Goal: Information Seeking & Learning: Check status

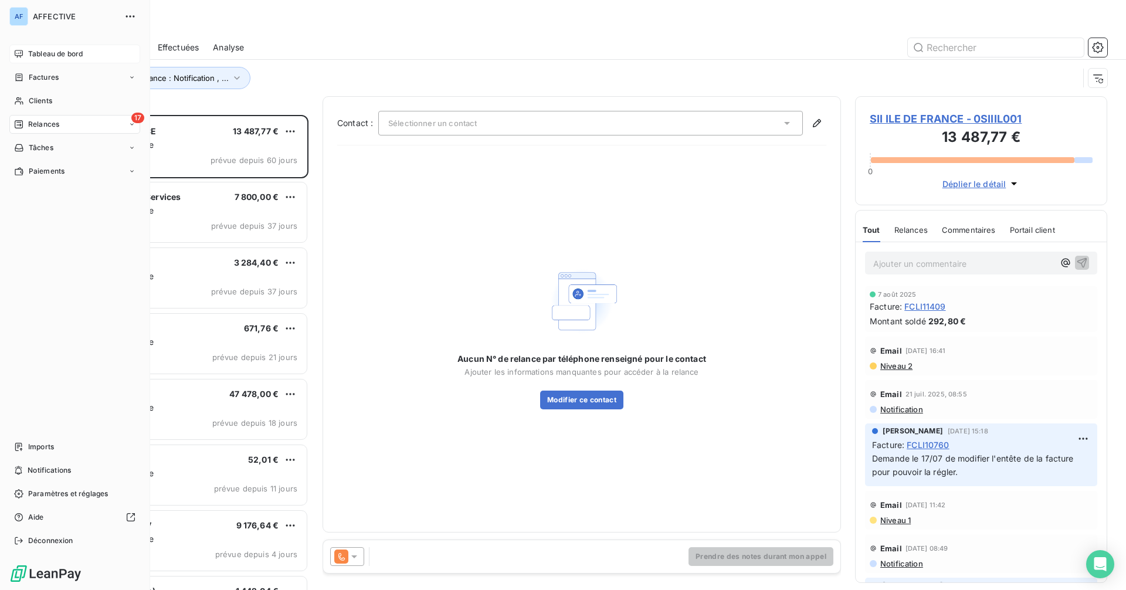
click at [19, 45] on div "Tableau de bord" at bounding box center [74, 54] width 131 height 19
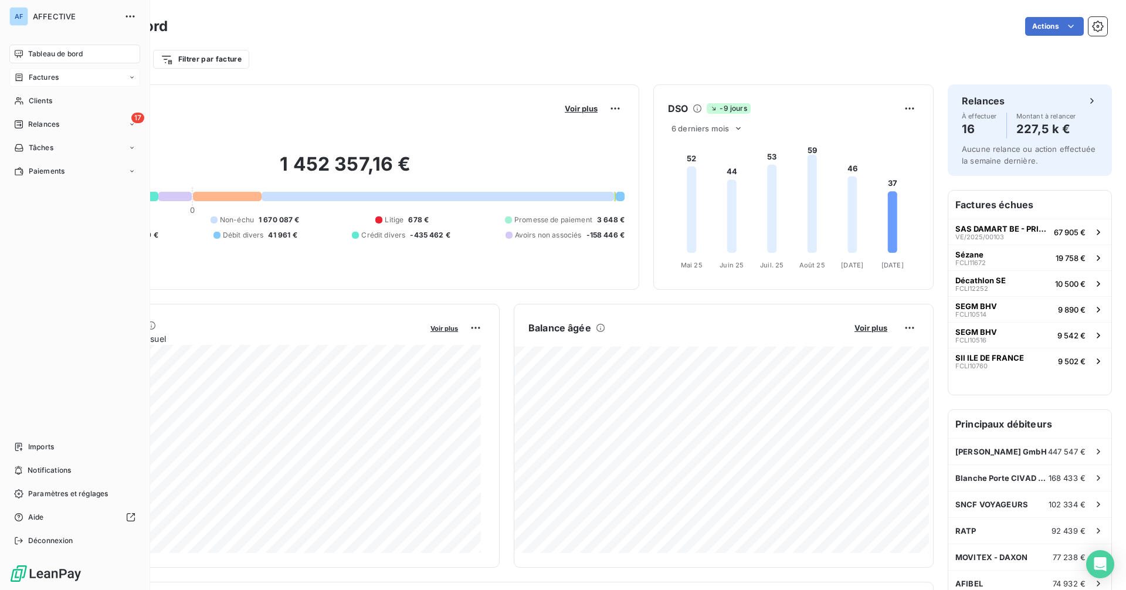
click at [20, 76] on icon at bounding box center [19, 77] width 10 height 9
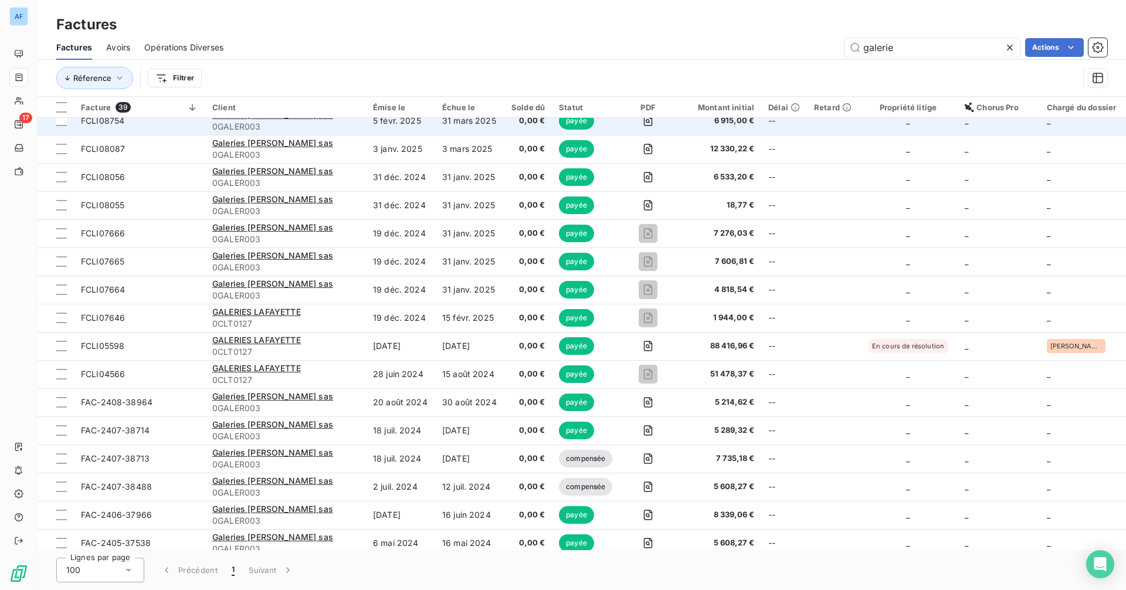
scroll to position [143, 0]
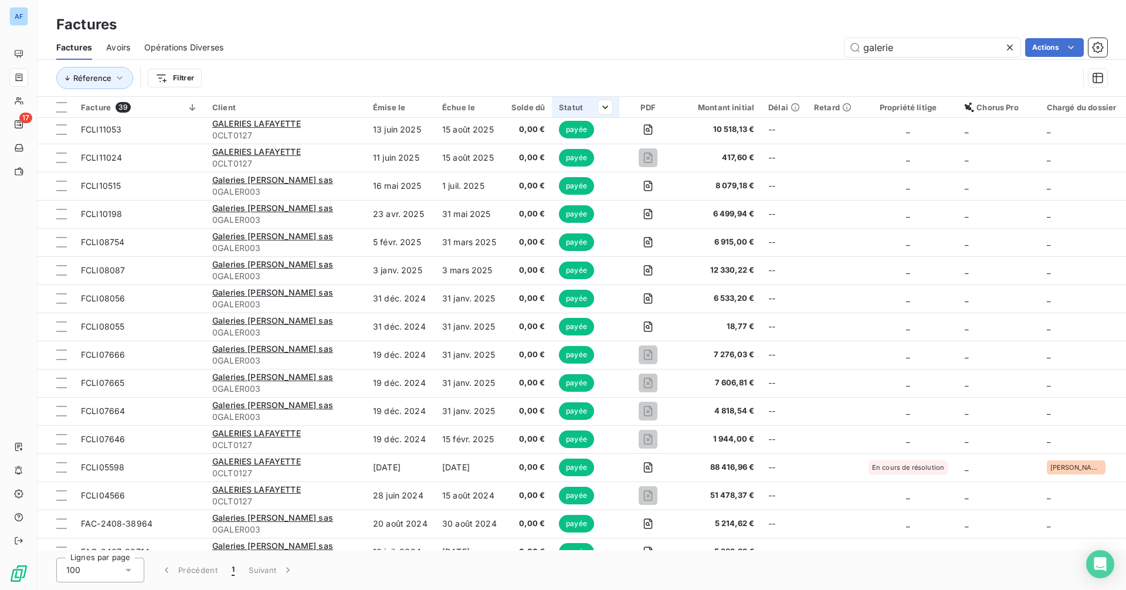
type input "galerie"
click at [592, 111] on div at bounding box center [600, 107] width 23 height 14
click at [562, 140] on div at bounding box center [522, 138] width 169 height 25
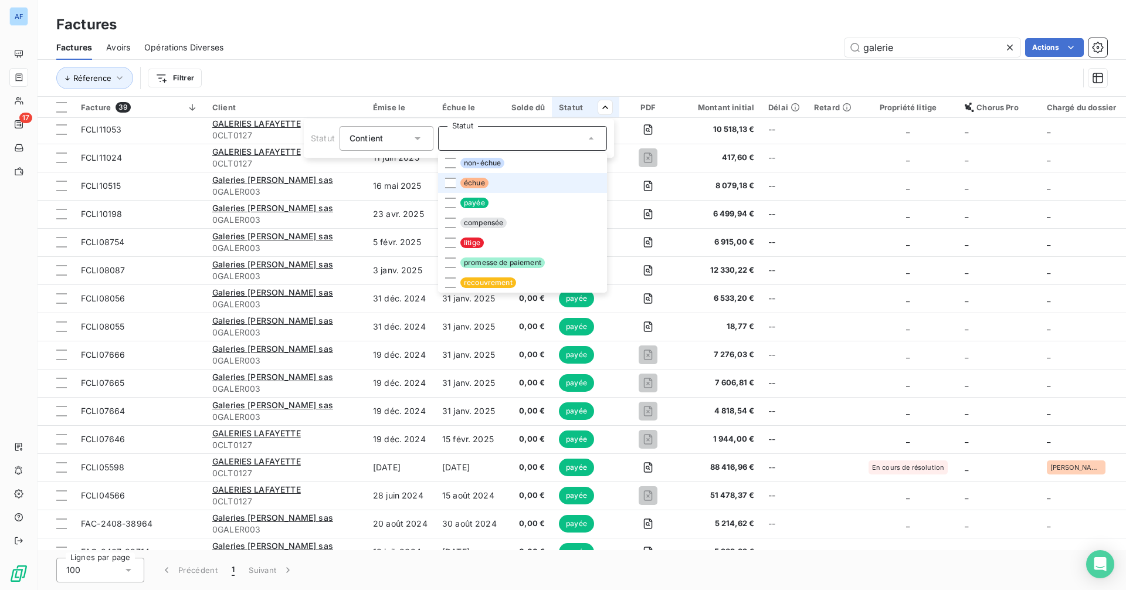
click at [487, 183] on span "échue" at bounding box center [474, 183] width 28 height 11
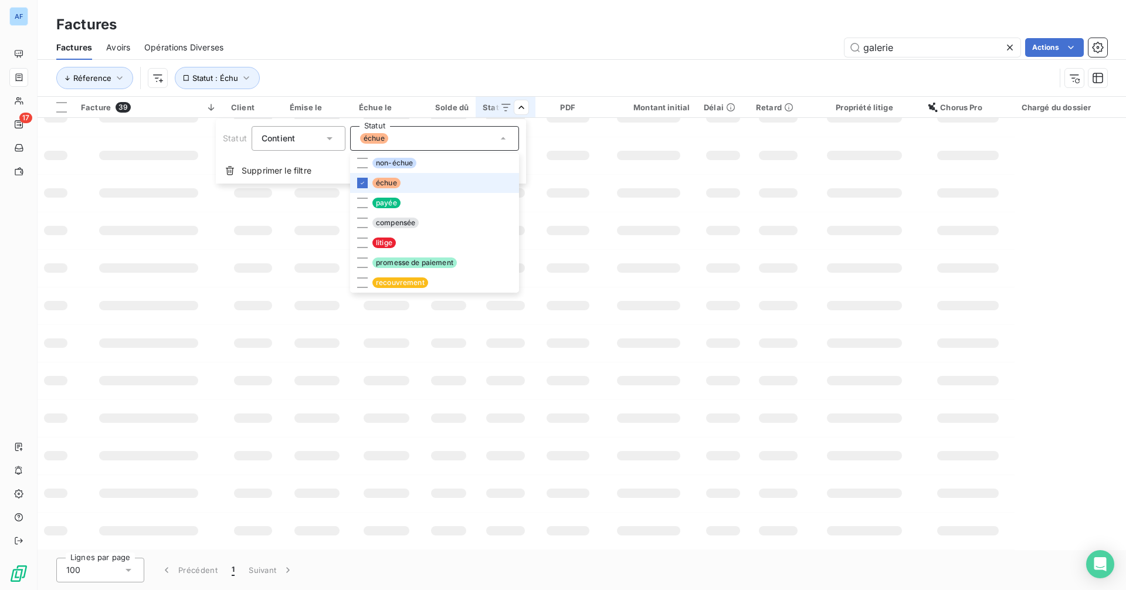
scroll to position [131, 0]
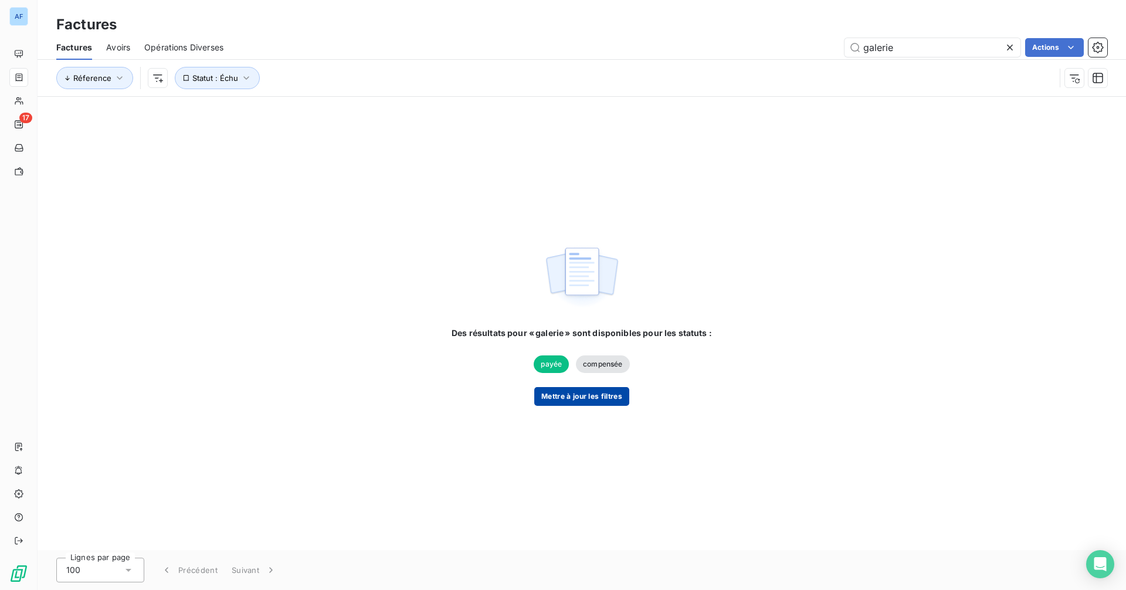
click at [588, 396] on button "Mettre à jour les filtres" at bounding box center [581, 396] width 95 height 19
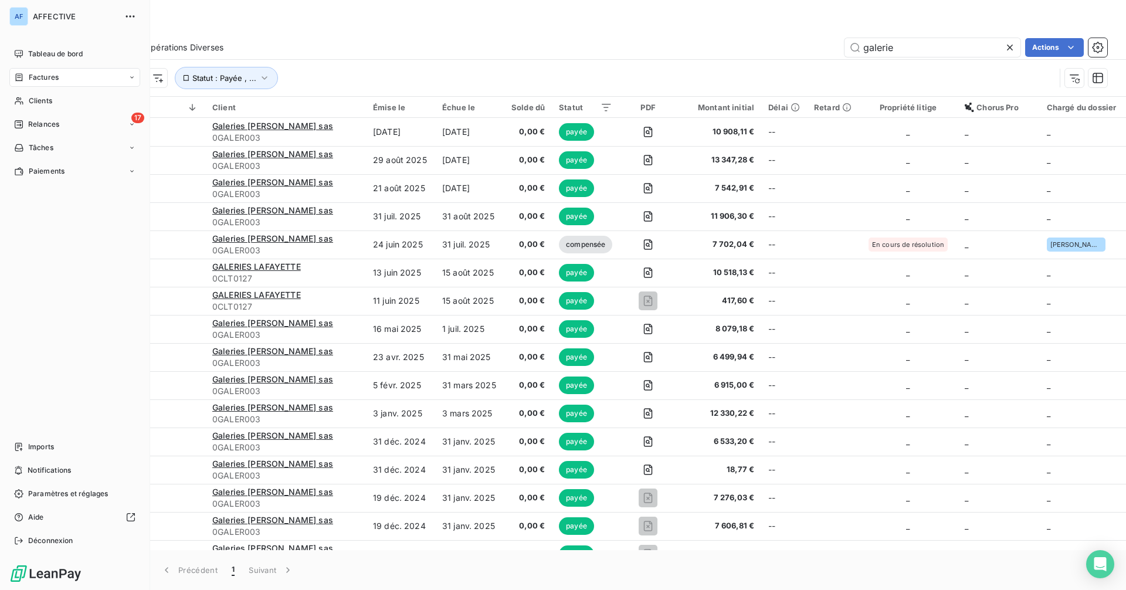
click at [20, 74] on icon at bounding box center [19, 77] width 10 height 9
click at [53, 103] on span "Factures" at bounding box center [43, 101] width 30 height 11
click at [27, 49] on div "Tableau de bord" at bounding box center [74, 54] width 131 height 19
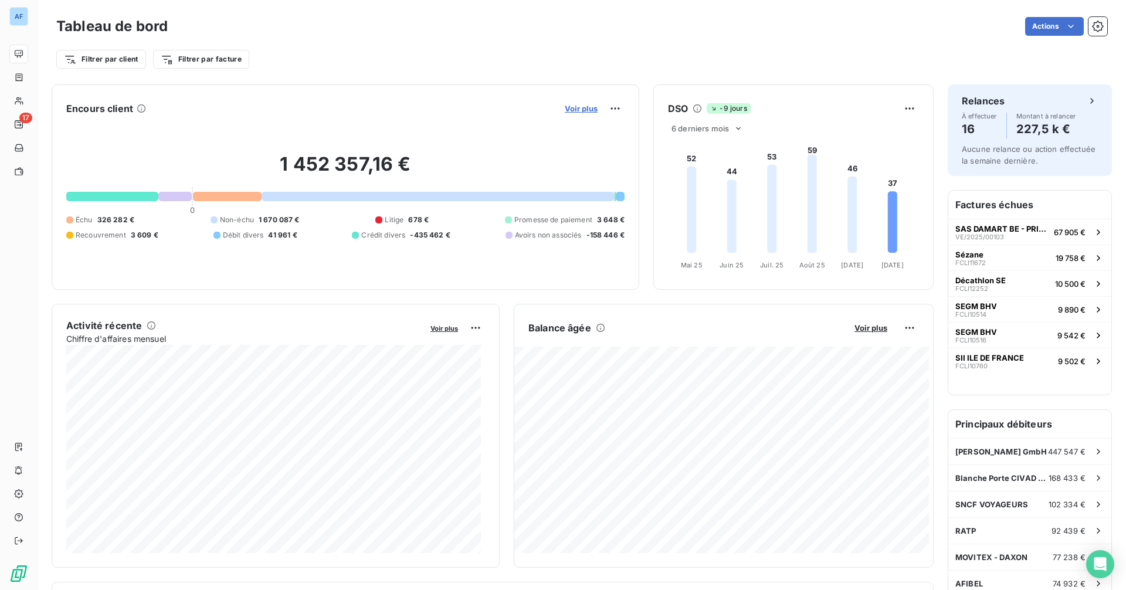
click at [574, 104] on span "Voir plus" at bounding box center [581, 108] width 33 height 9
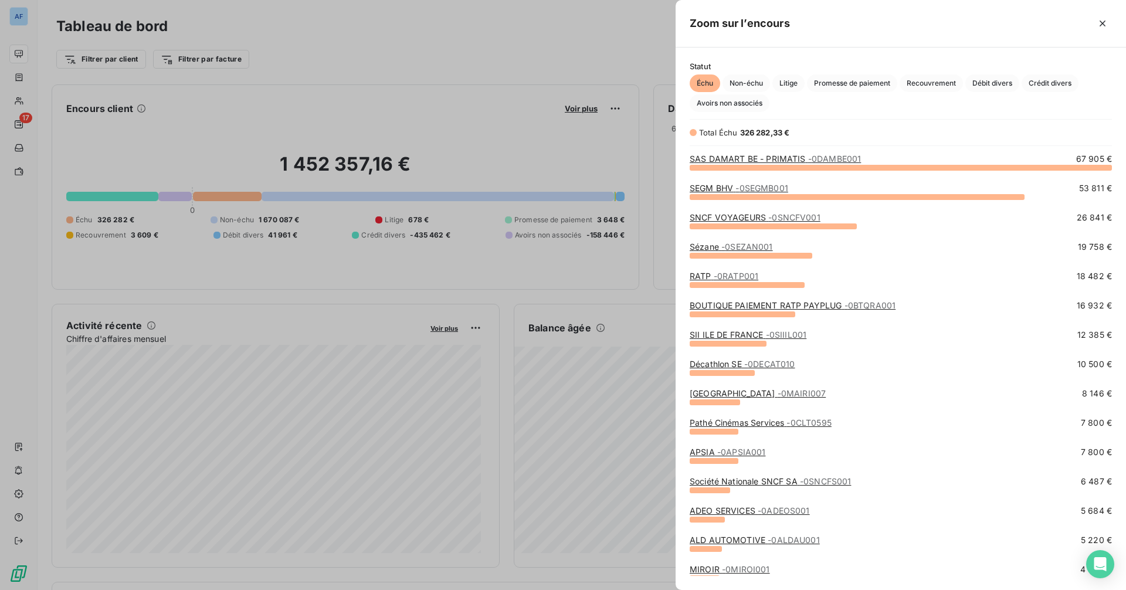
scroll to position [414, 442]
click at [1041, 86] on span "Crédit divers" at bounding box center [1050, 83] width 57 height 18
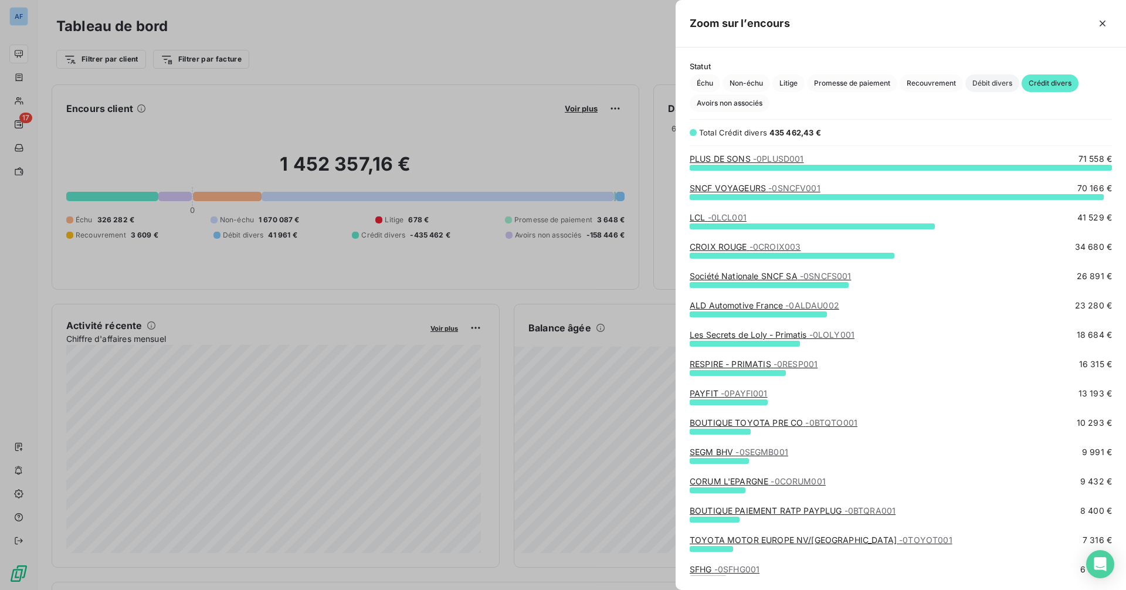
click at [992, 80] on span "Débit divers" at bounding box center [992, 83] width 54 height 18
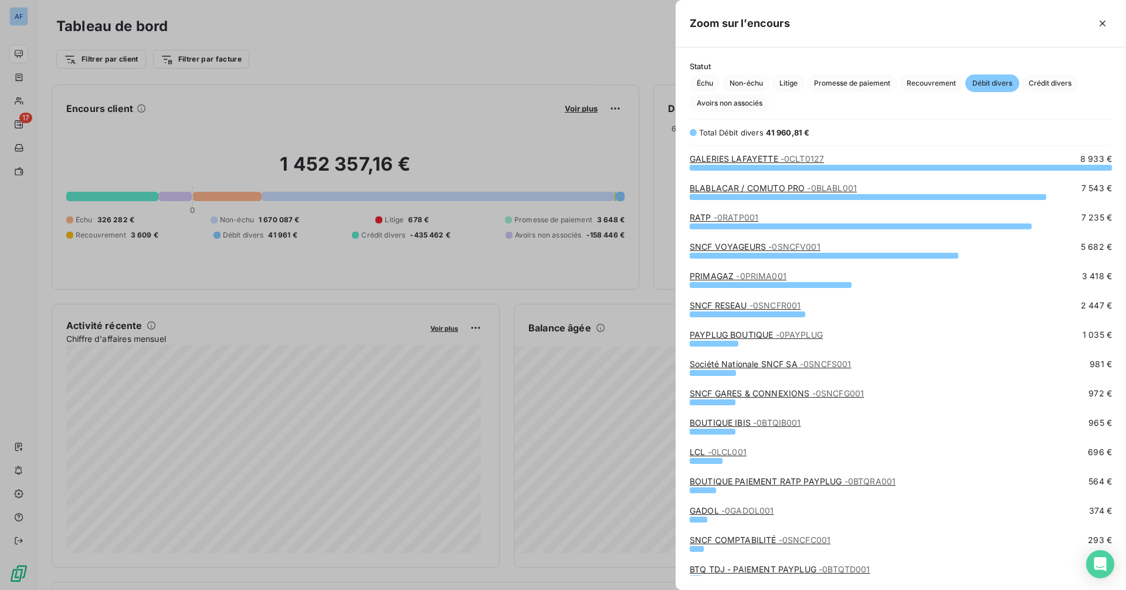
click at [798, 159] on span "- 0CLT0127" at bounding box center [802, 159] width 43 height 10
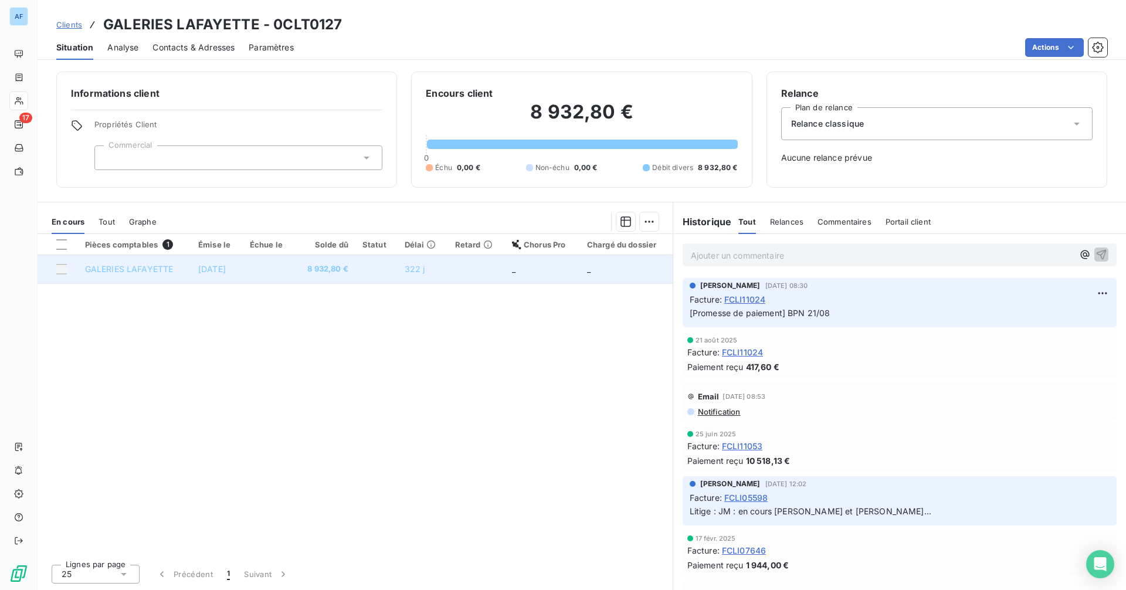
click at [243, 276] on td "[DATE]" at bounding box center [217, 269] width 52 height 28
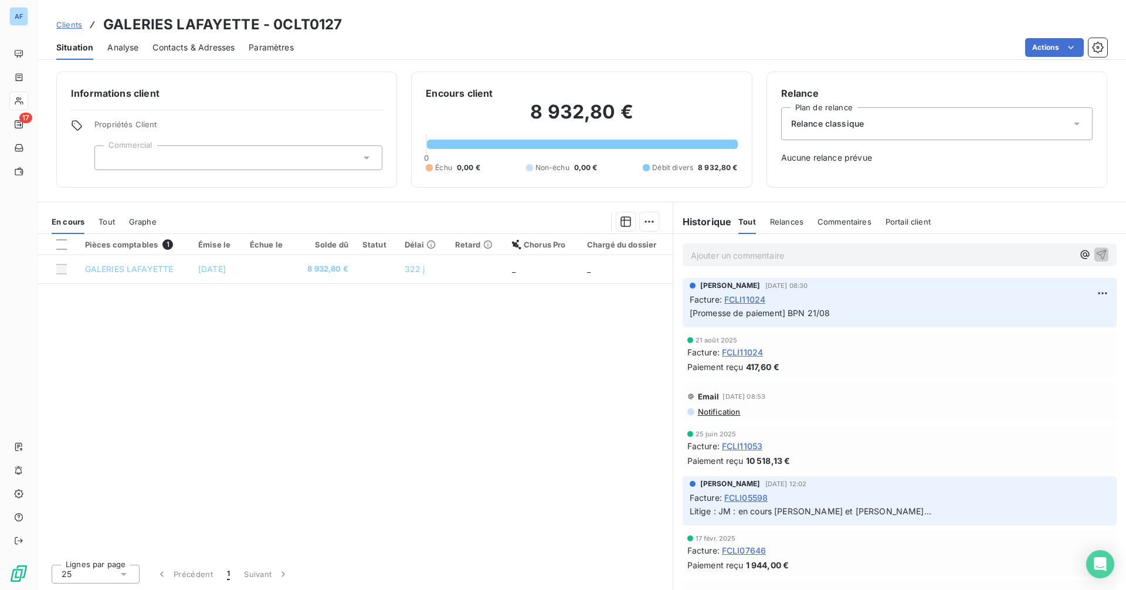
click at [750, 297] on span "FCLI11024" at bounding box center [744, 299] width 41 height 12
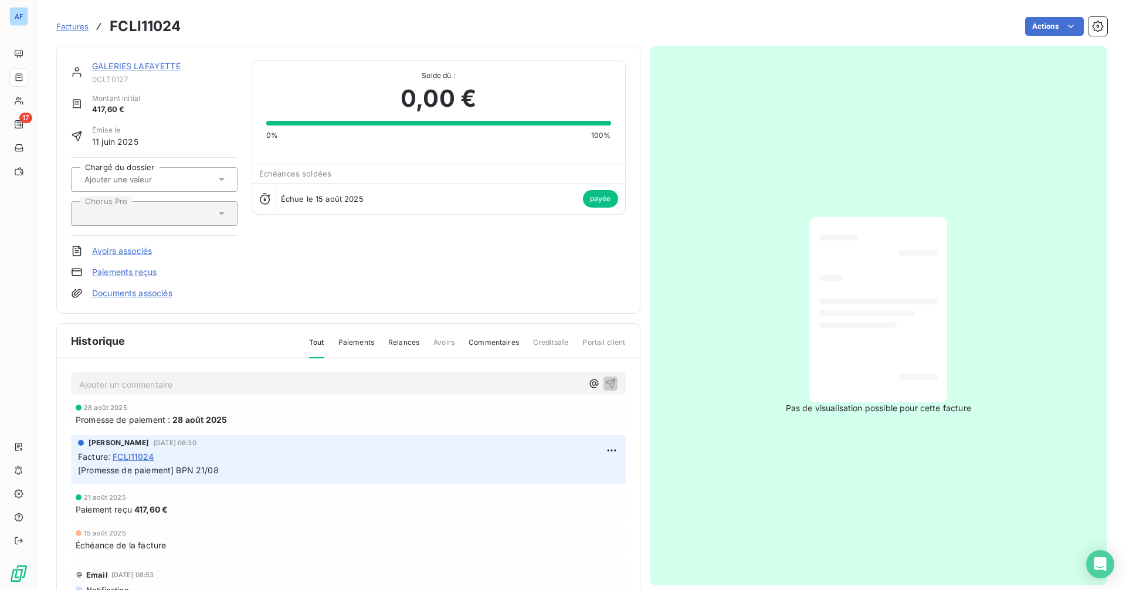
click at [140, 272] on link "Paiements reçus" at bounding box center [124, 272] width 65 height 12
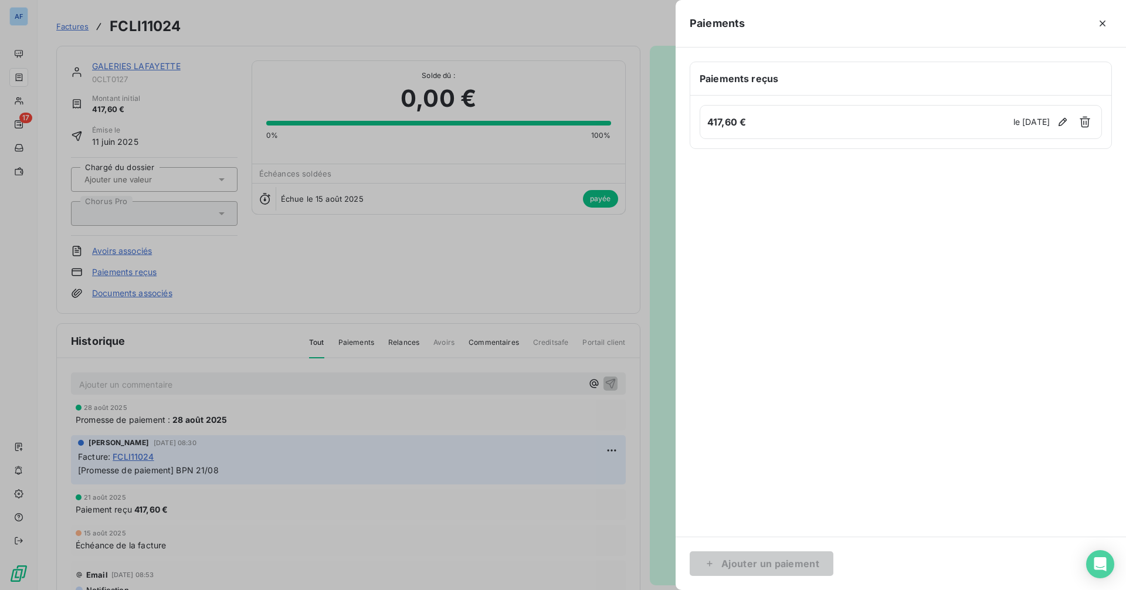
click at [1101, 19] on icon "button" at bounding box center [1103, 24] width 12 height 12
